Goal: Task Accomplishment & Management: Manage account settings

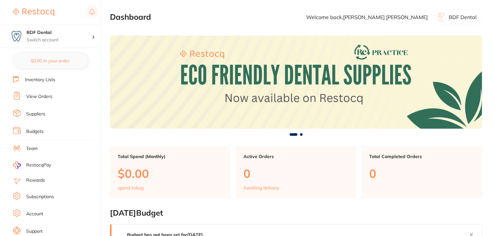
scroll to position [65, 0]
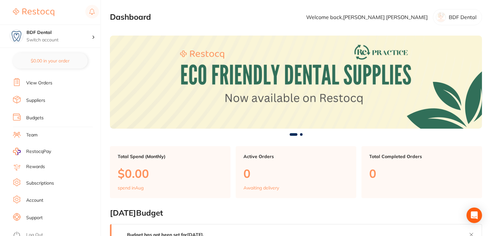
click at [38, 180] on link "Subscriptions" at bounding box center [40, 183] width 28 height 6
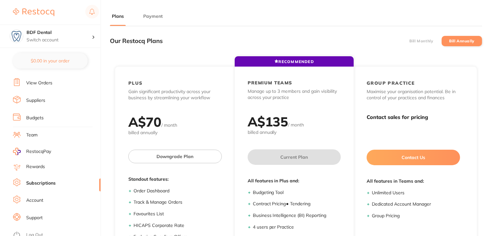
click at [157, 14] on button "Payment" at bounding box center [152, 16] width 23 height 6
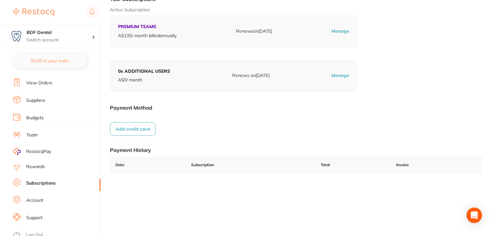
scroll to position [89, 0]
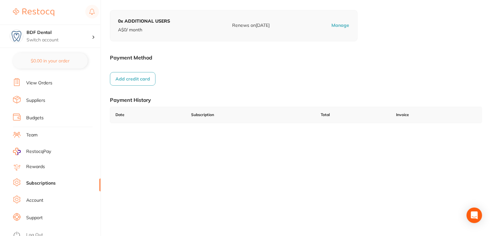
click at [36, 232] on link "Log Out" at bounding box center [34, 235] width 17 height 6
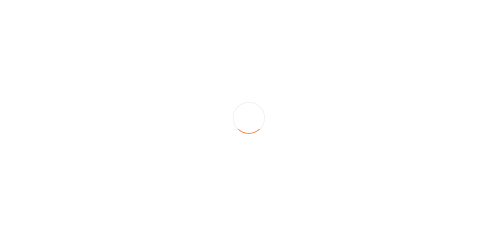
scroll to position [0, 0]
